Goal: Use online tool/utility: Utilize a website feature to perform a specific function

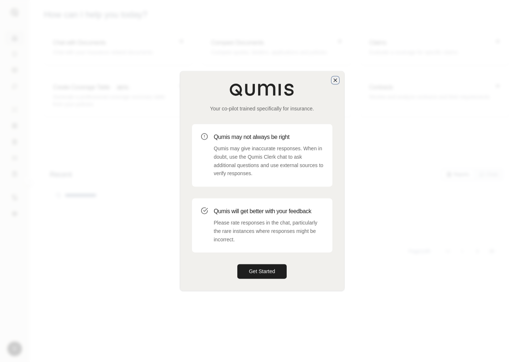
click at [335, 79] on icon "button" at bounding box center [335, 80] width 6 height 6
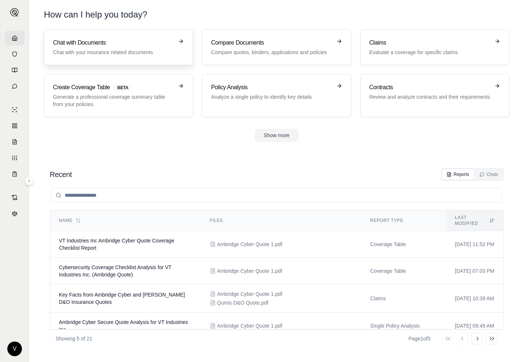
click at [66, 50] on p "Chat with your insurance related documents" at bounding box center [113, 52] width 121 height 7
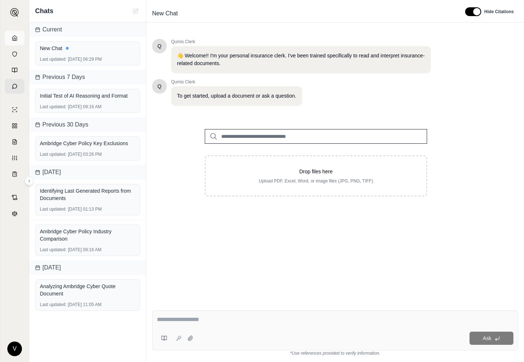
click at [11, 39] on link at bounding box center [15, 38] width 20 height 15
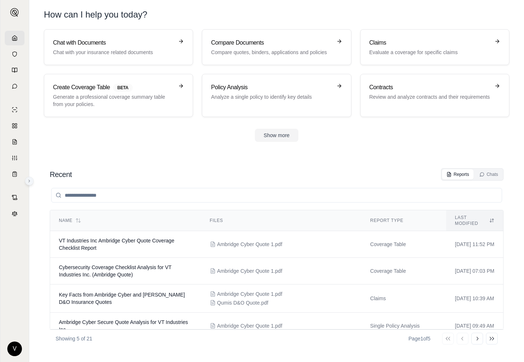
click at [29, 181] on icon at bounding box center [29, 181] width 4 height 4
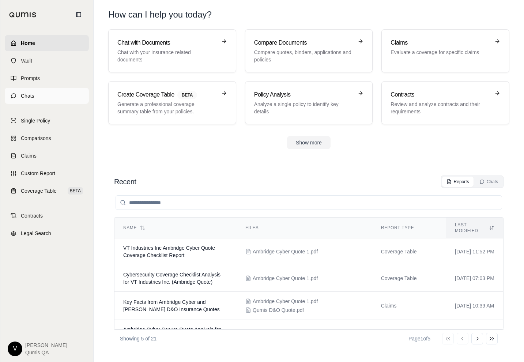
click at [31, 101] on link "Chats" at bounding box center [47, 96] width 84 height 16
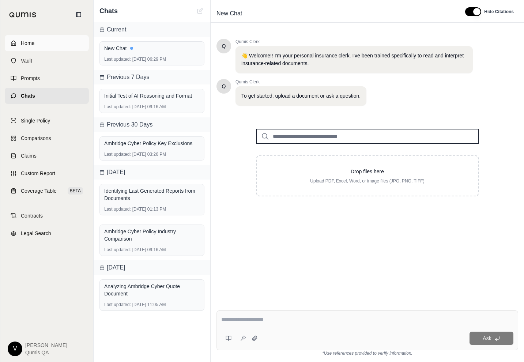
click at [34, 42] on span "Home" at bounding box center [28, 42] width 14 height 7
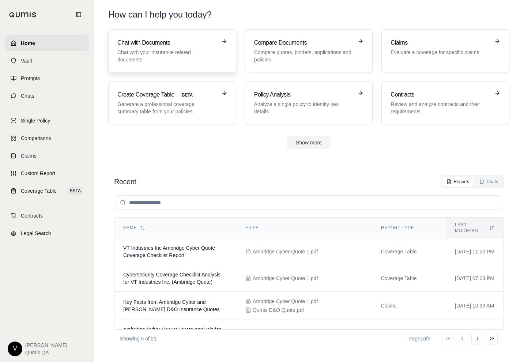
click at [156, 62] on p "Chat with your insurance related documents" at bounding box center [166, 56] width 99 height 15
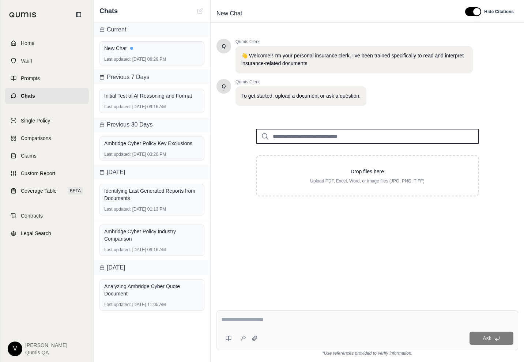
click at [250, 323] on textarea at bounding box center [367, 319] width 292 height 9
type textarea "**********"
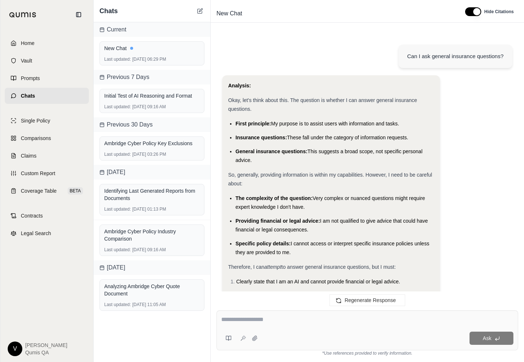
scroll to position [265, 0]
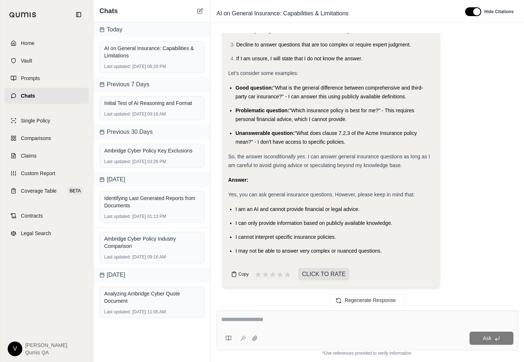
click at [237, 271] on button "Copy" at bounding box center [239, 274] width 23 height 15
click at [309, 273] on span "CLICK TO RATE" at bounding box center [323, 274] width 51 height 12
click at [322, 276] on span "CLICK TO RATE" at bounding box center [323, 274] width 51 height 12
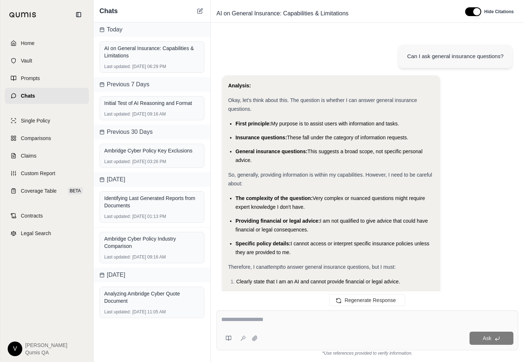
click at [35, 94] on span "Chats" at bounding box center [28, 95] width 14 height 7
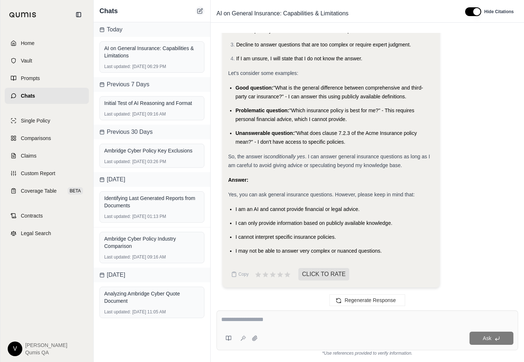
click at [203, 10] on button at bounding box center [199, 11] width 9 height 9
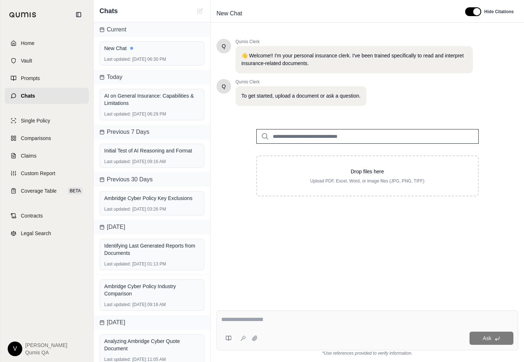
click at [323, 137] on input "search" at bounding box center [367, 136] width 222 height 15
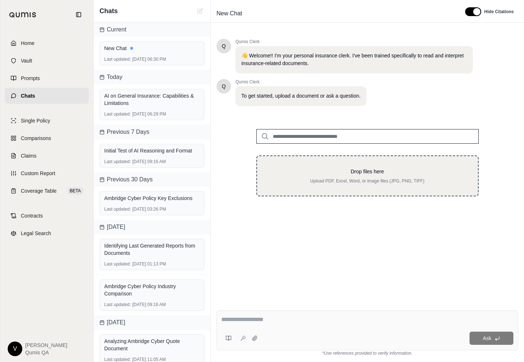
click at [323, 186] on div "Drop files here Upload PDF, Excel, Word, or image files (JPG, PNG, TIFF)" at bounding box center [367, 175] width 222 height 41
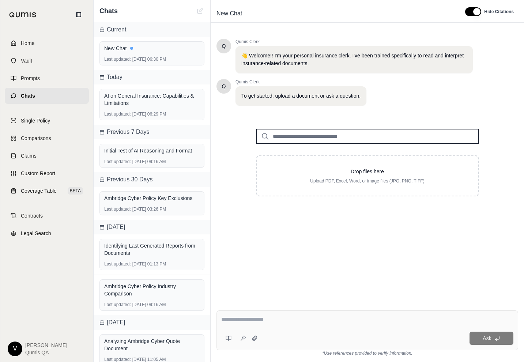
click at [323, 139] on input "search" at bounding box center [367, 136] width 222 height 15
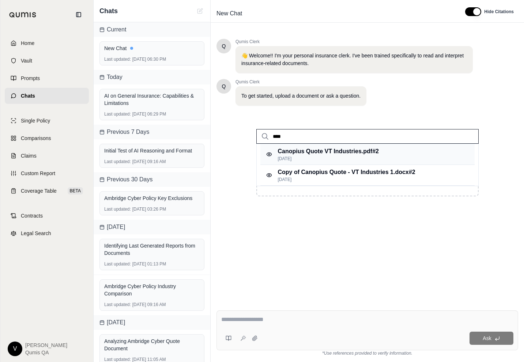
type input "****"
click at [307, 154] on p "Canopius Quote VT Industries.pdf #2" at bounding box center [328, 151] width 101 height 9
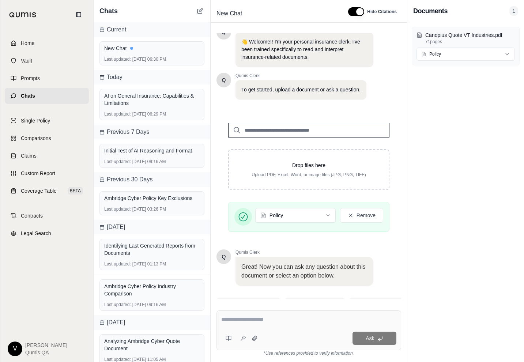
scroll to position [49, 0]
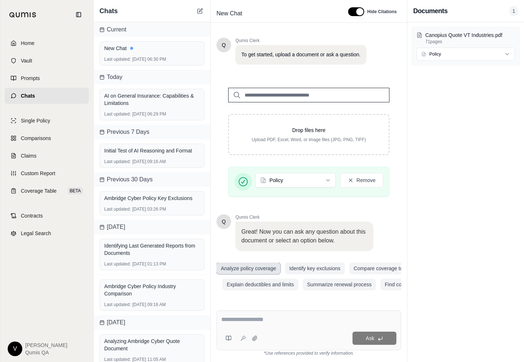
click at [262, 270] on button "Analyze policy coverage" at bounding box center [248, 268] width 64 height 12
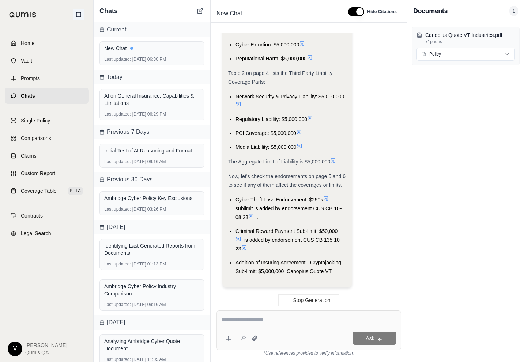
click at [77, 16] on icon at bounding box center [78, 14] width 4 height 4
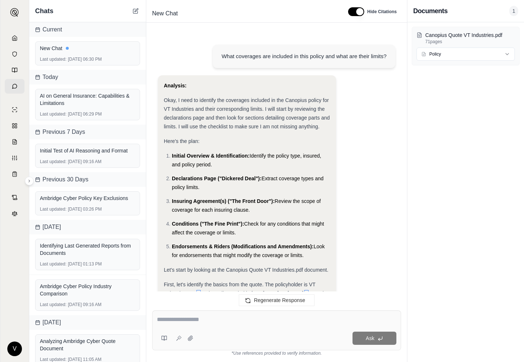
scroll to position [790, 0]
